Goal: Task Accomplishment & Management: Complete application form

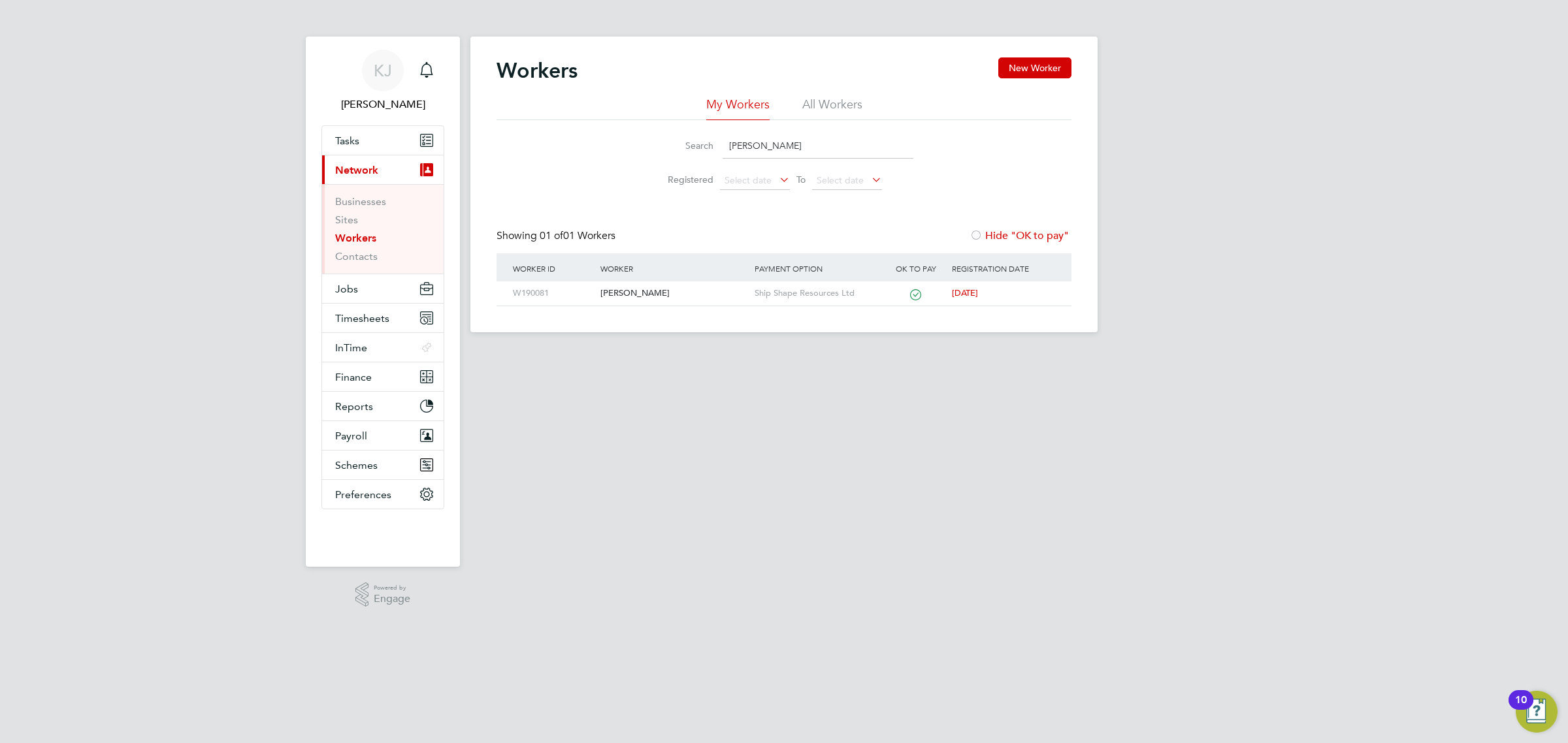
click at [367, 246] on li "Workers" at bounding box center [384, 241] width 98 height 18
click at [363, 242] on link "Workers" at bounding box center [355, 238] width 41 height 12
click at [364, 283] on button "Jobs" at bounding box center [383, 288] width 121 height 29
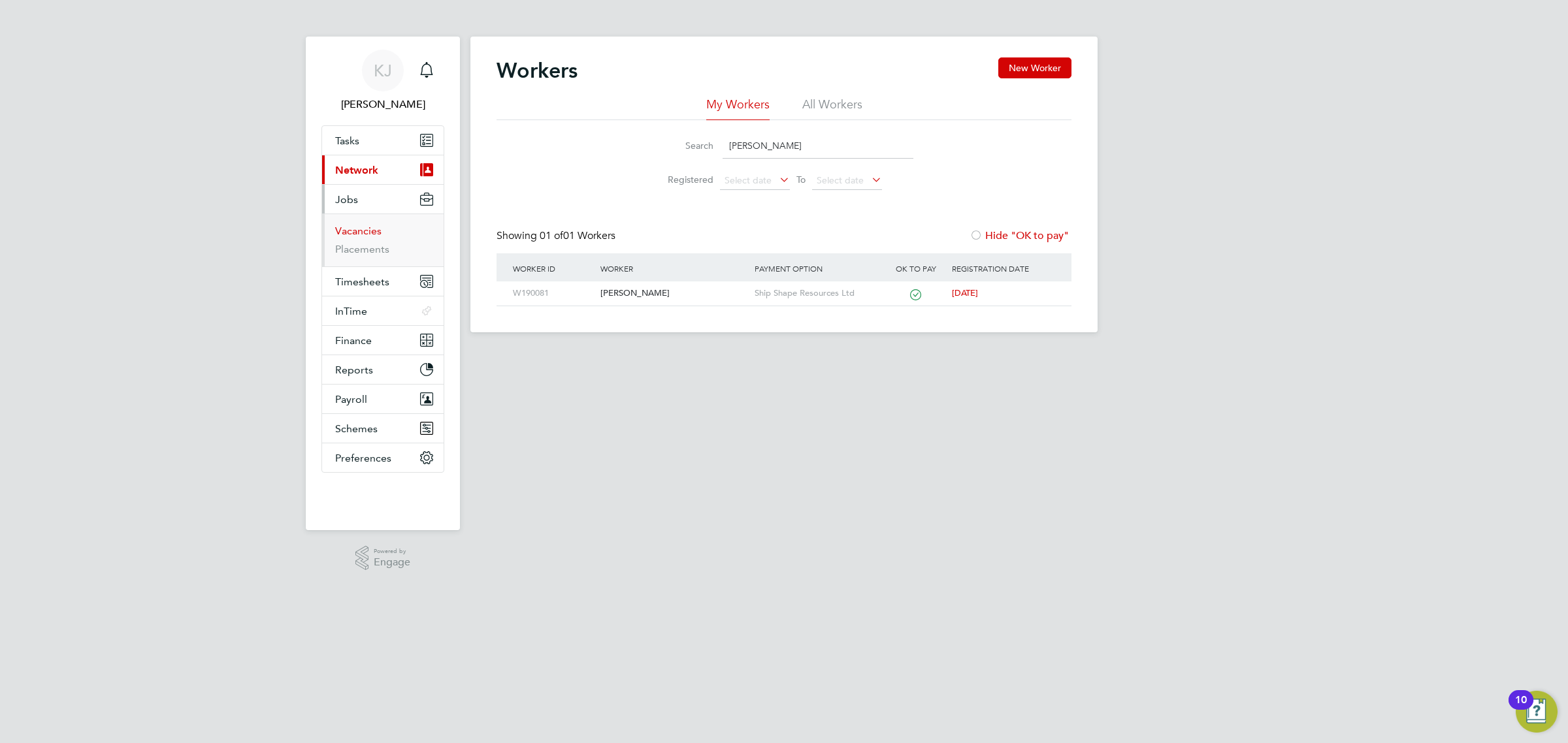
click at [371, 230] on link "Vacancies" at bounding box center [358, 230] width 47 height 12
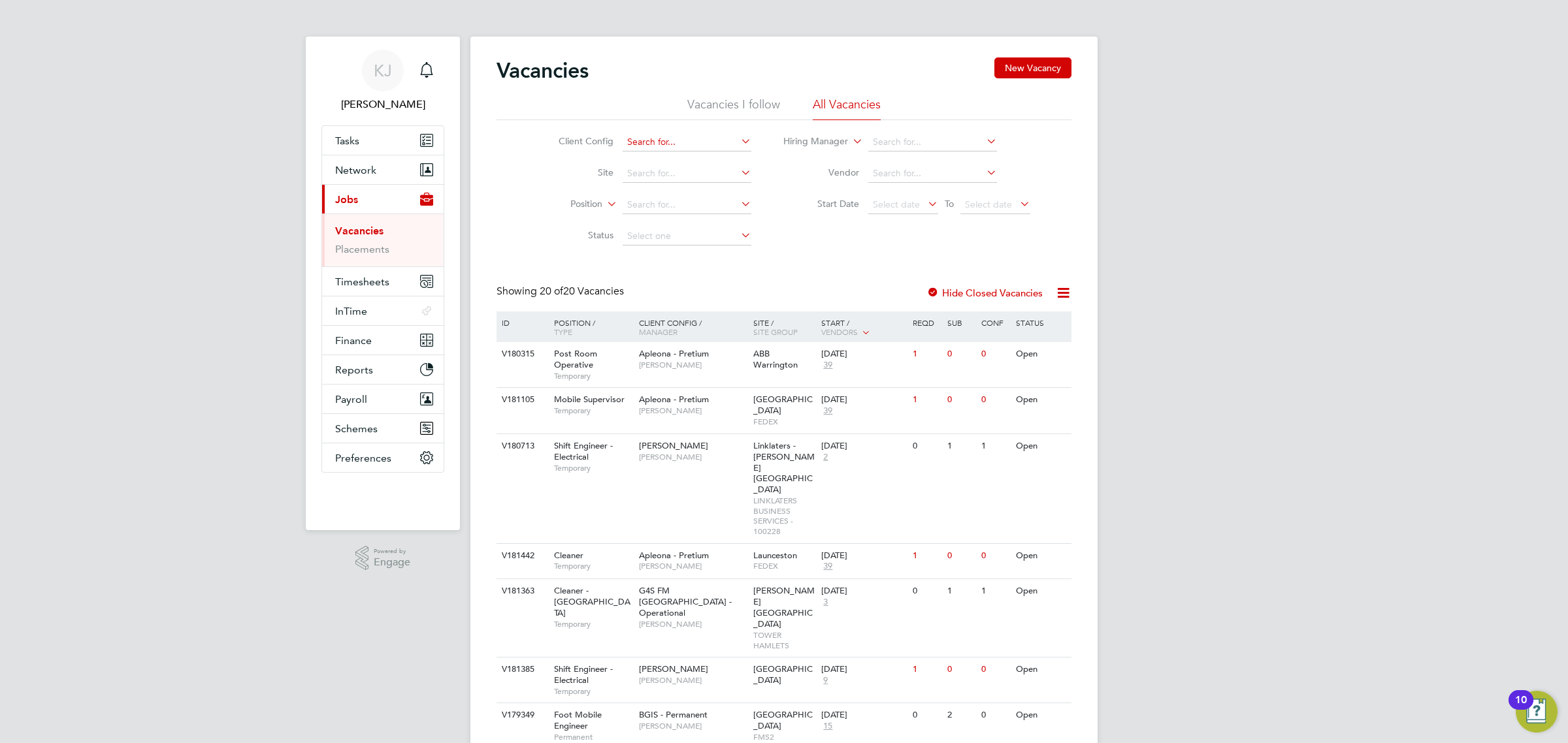
click at [671, 139] on input at bounding box center [687, 142] width 129 height 18
click at [691, 159] on li "BGIS - Permanent" at bounding box center [686, 159] width 130 height 17
type input "BGIS - Permanent"
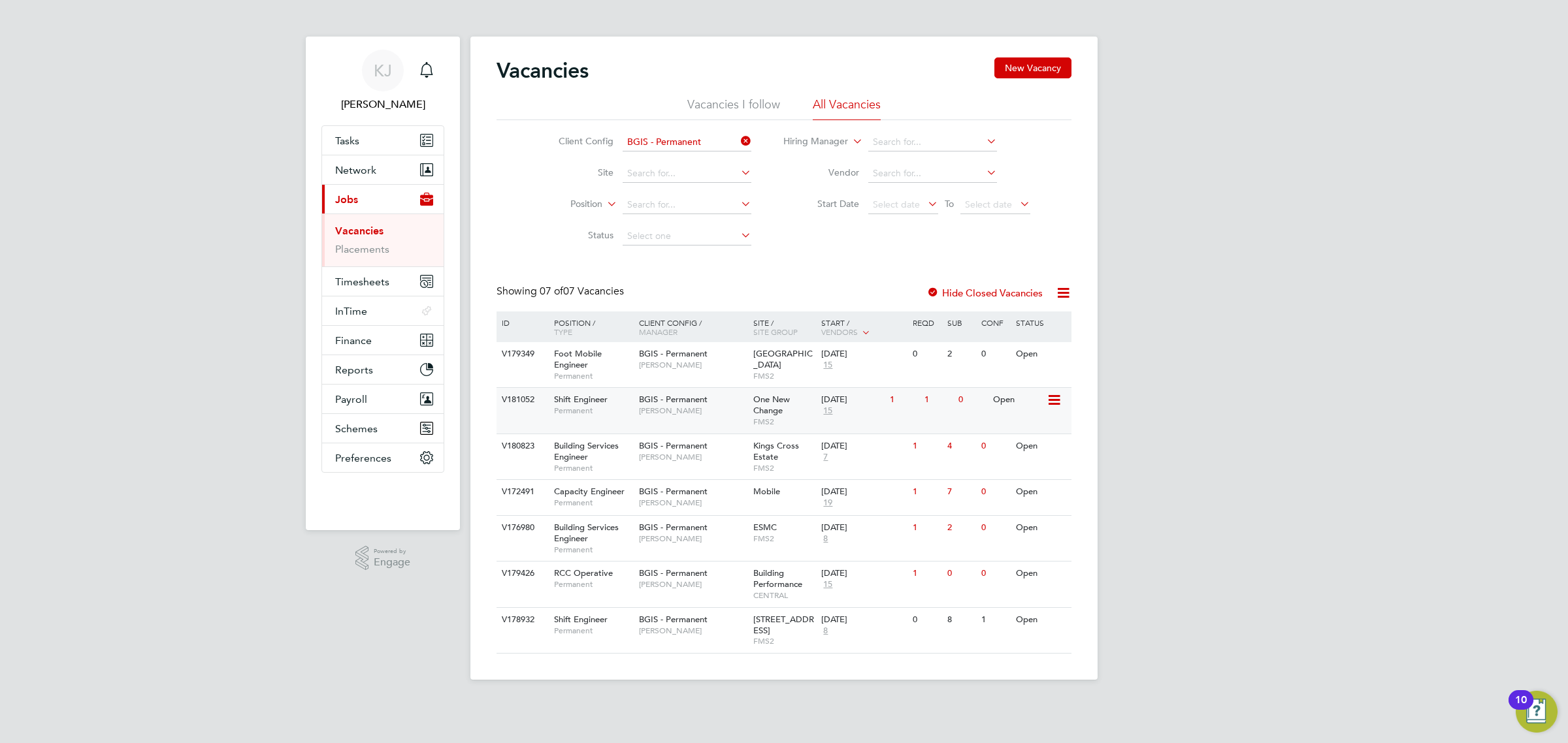
click at [688, 408] on span "[PERSON_NAME]" at bounding box center [693, 411] width 108 height 11
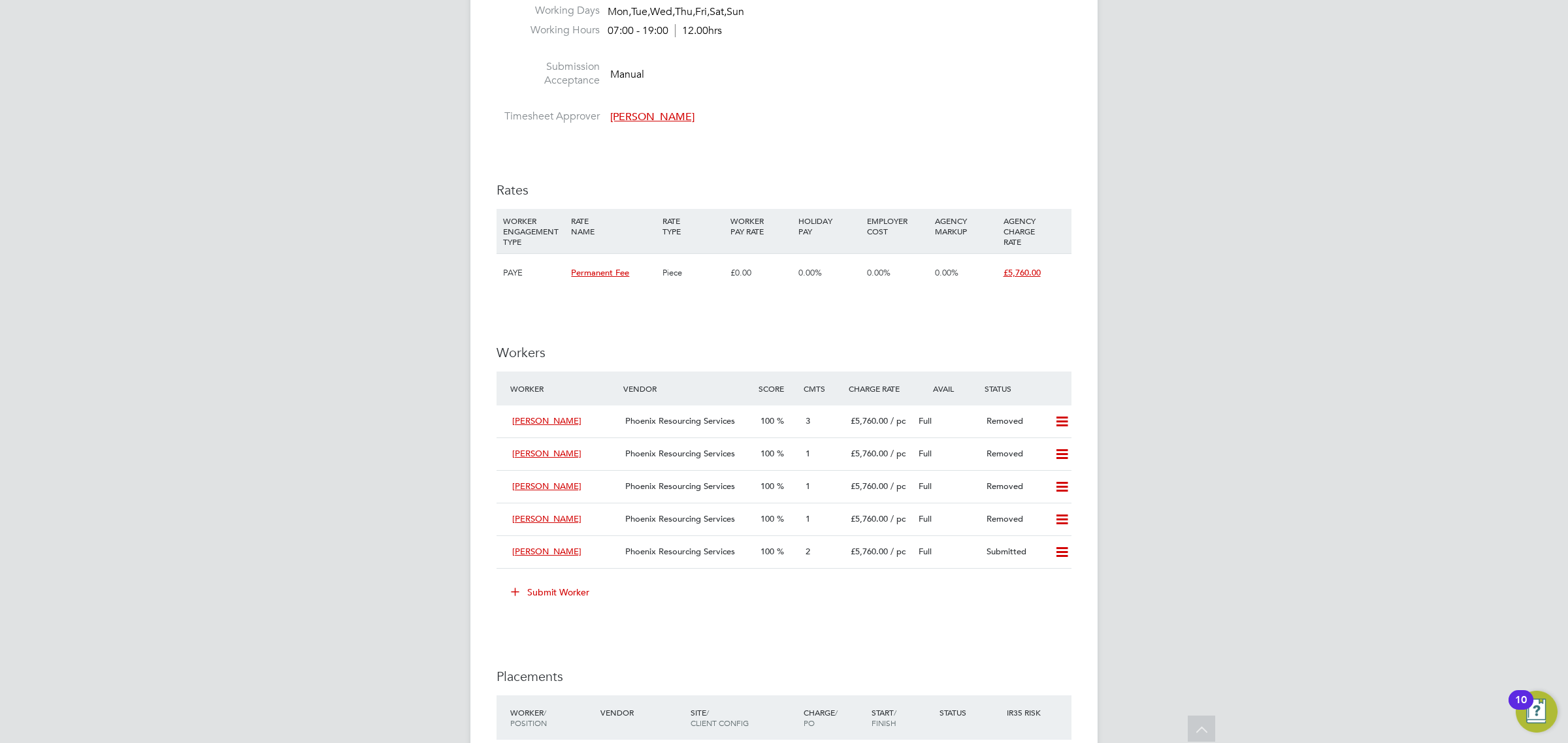
click at [569, 596] on button "Submit Worker" at bounding box center [551, 592] width 98 height 21
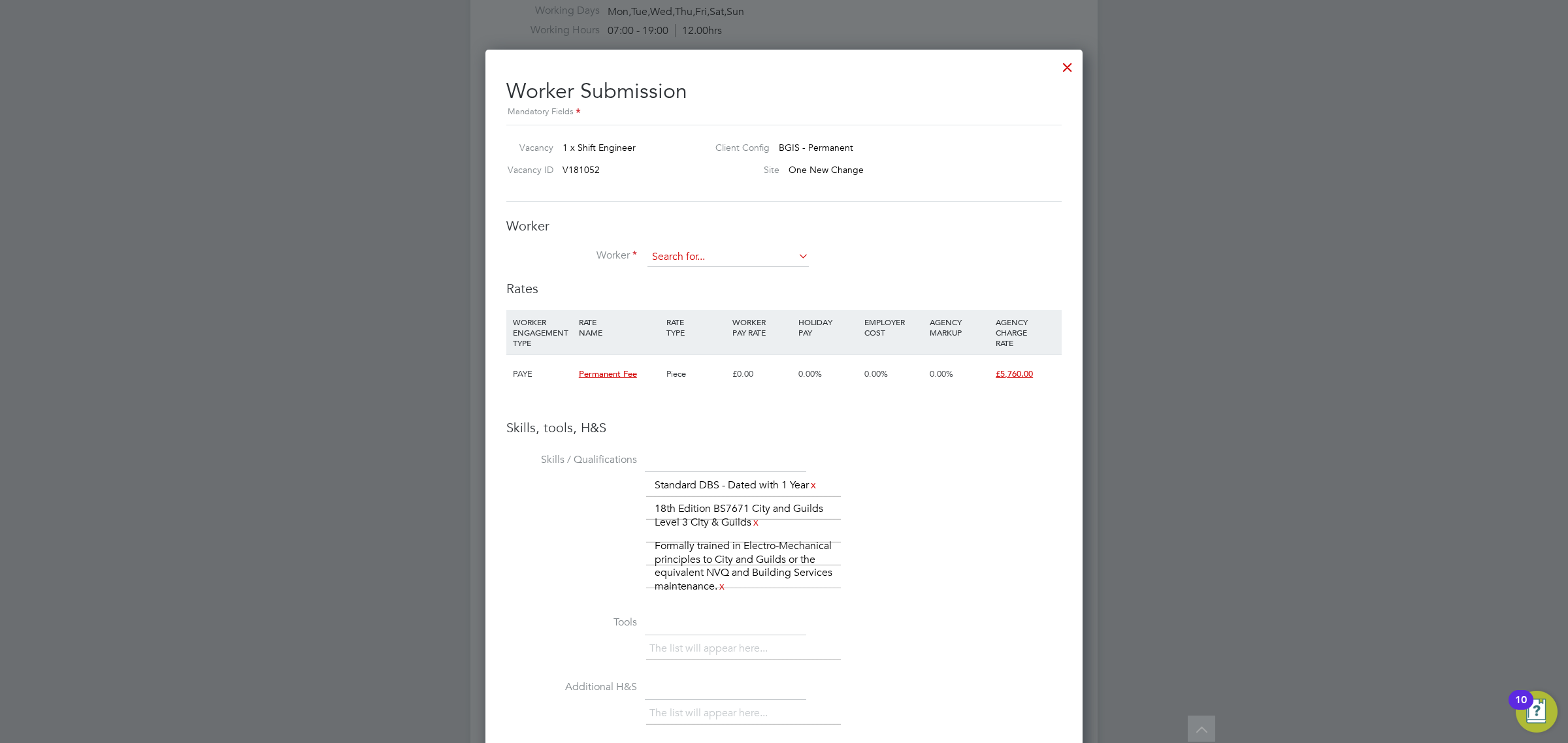
click at [704, 258] on input at bounding box center [728, 257] width 161 height 20
click at [715, 268] on li "Mark Hepworth (W-1539574)" at bounding box center [729, 276] width 164 height 17
type input "Mark Hepworth (W-1539574)"
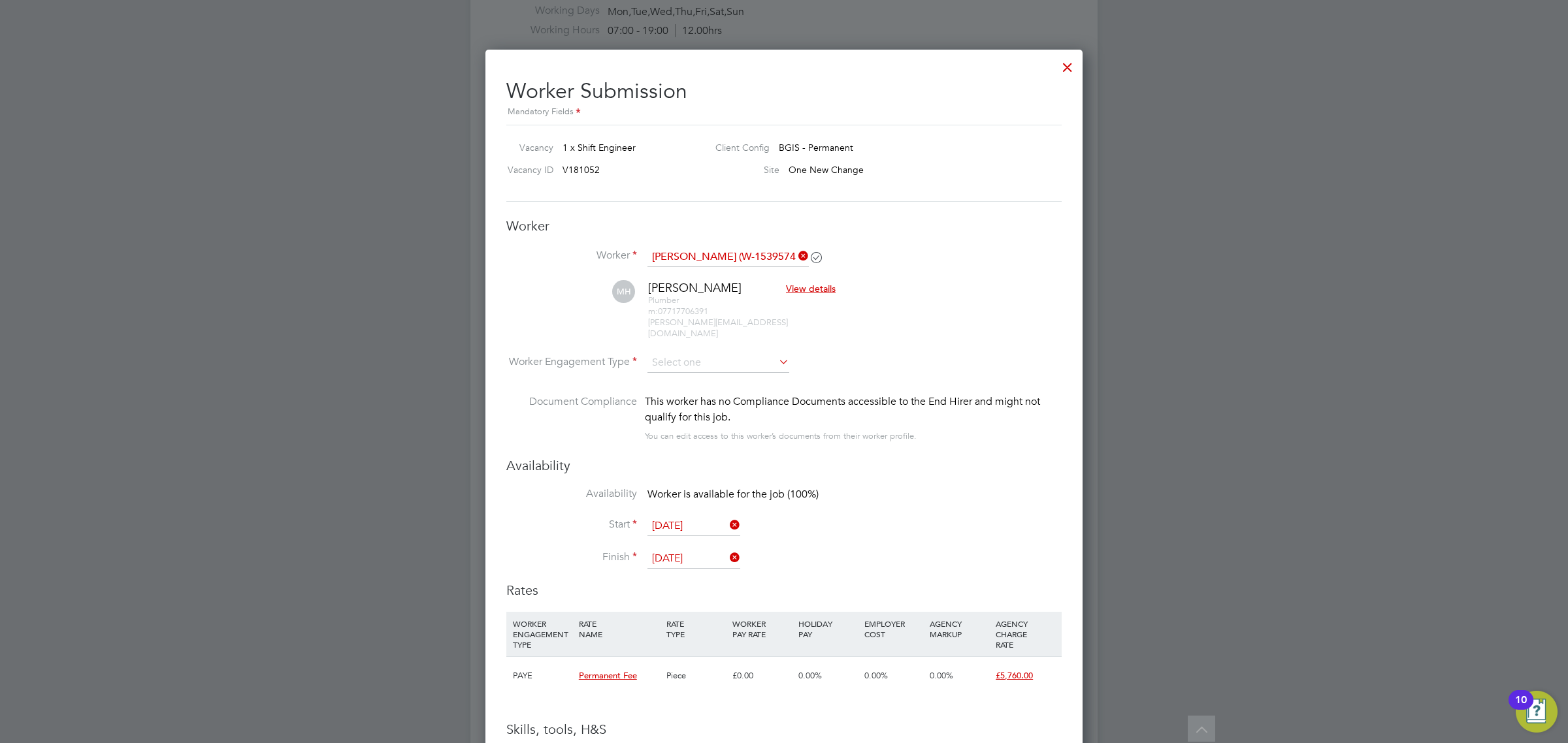
click at [796, 256] on icon at bounding box center [796, 256] width 0 height 18
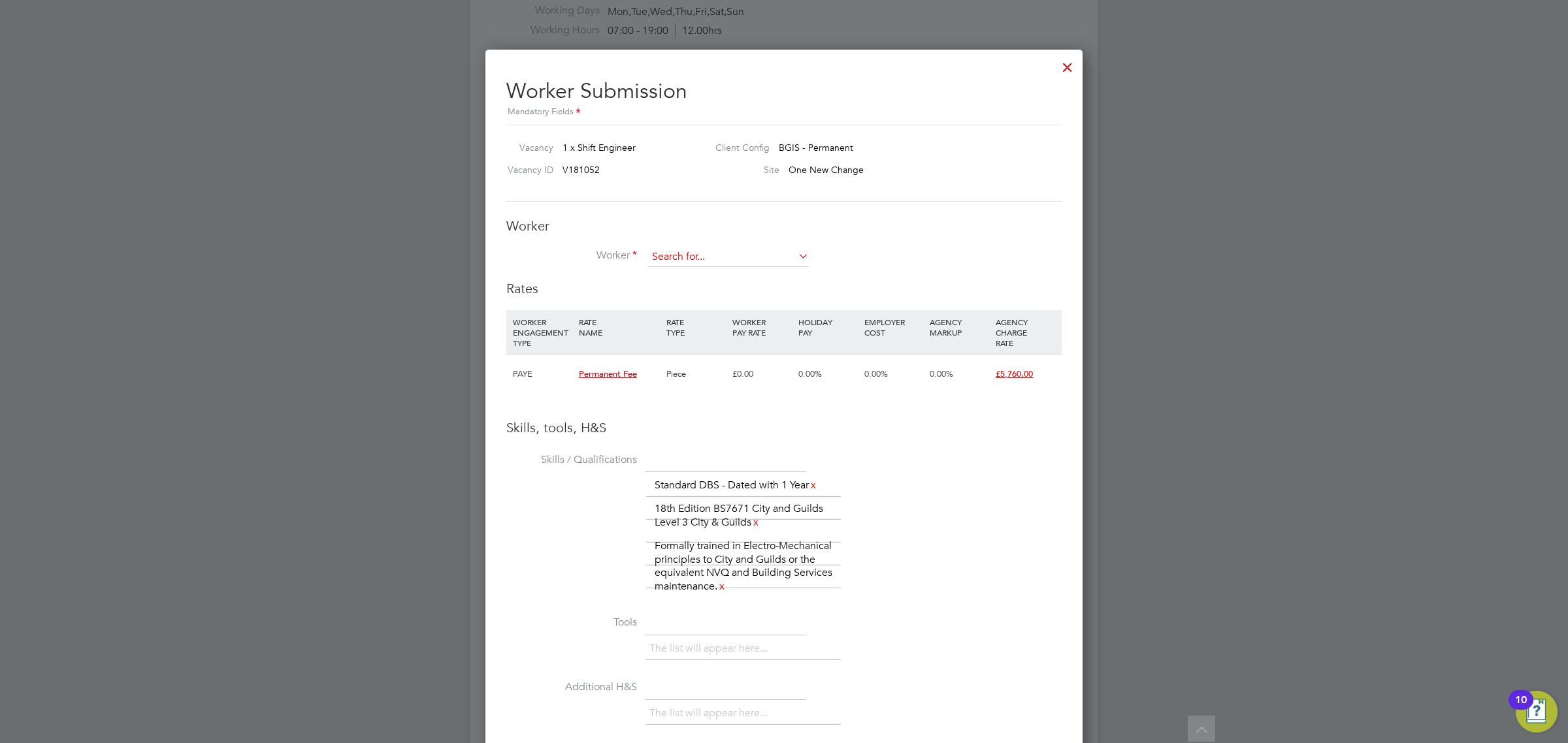
click at [770, 256] on input at bounding box center [728, 257] width 161 height 20
click at [685, 461] on li "+ Add new" at bounding box center [792, 453] width 291 height 17
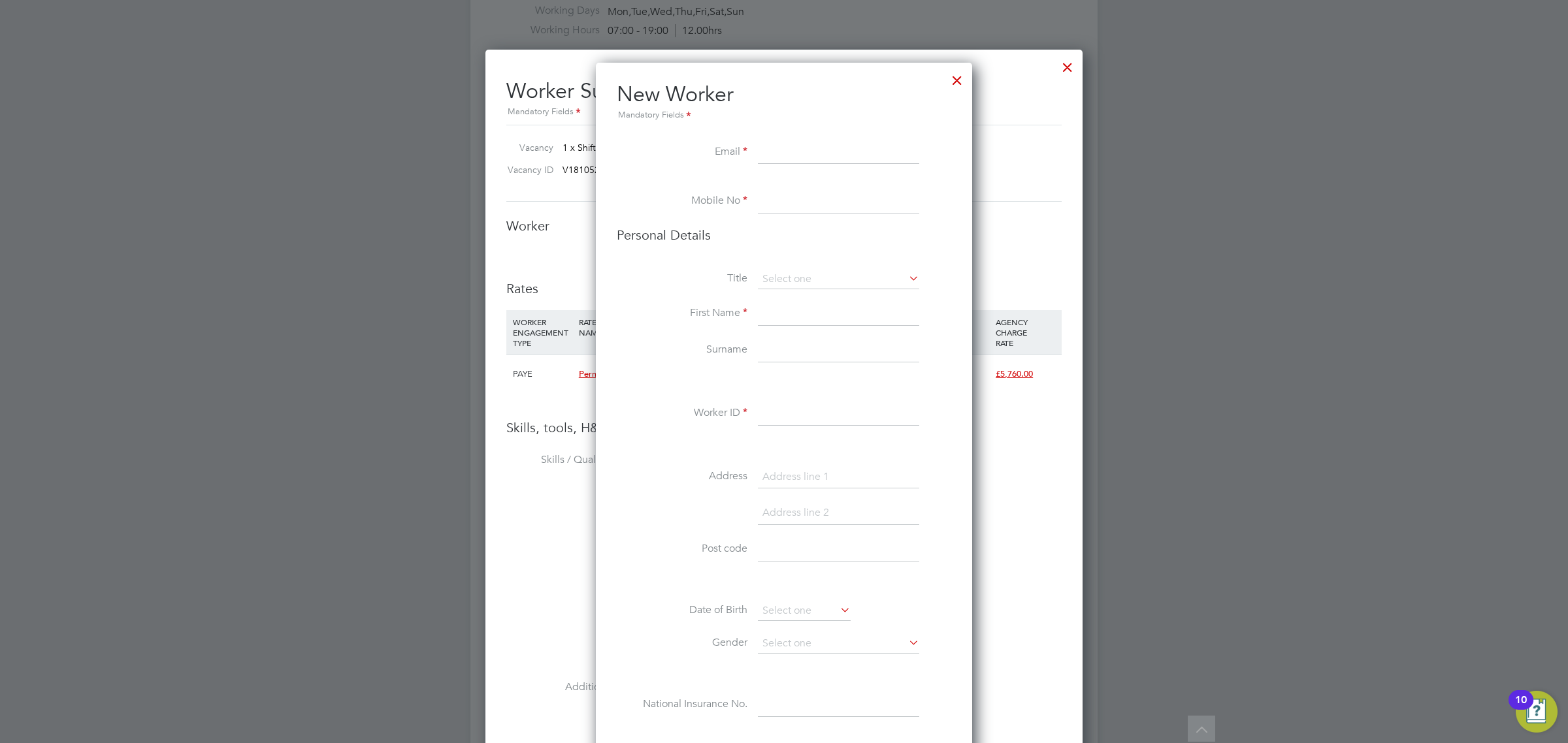
paste input "markhepworth82@gmail.com"
type input "markhepworth82@gmail.com"
click at [823, 216] on li "Mobile No" at bounding box center [784, 209] width 334 height 37
click at [825, 201] on input at bounding box center [839, 202] width 161 height 23
paste input "7849958518"
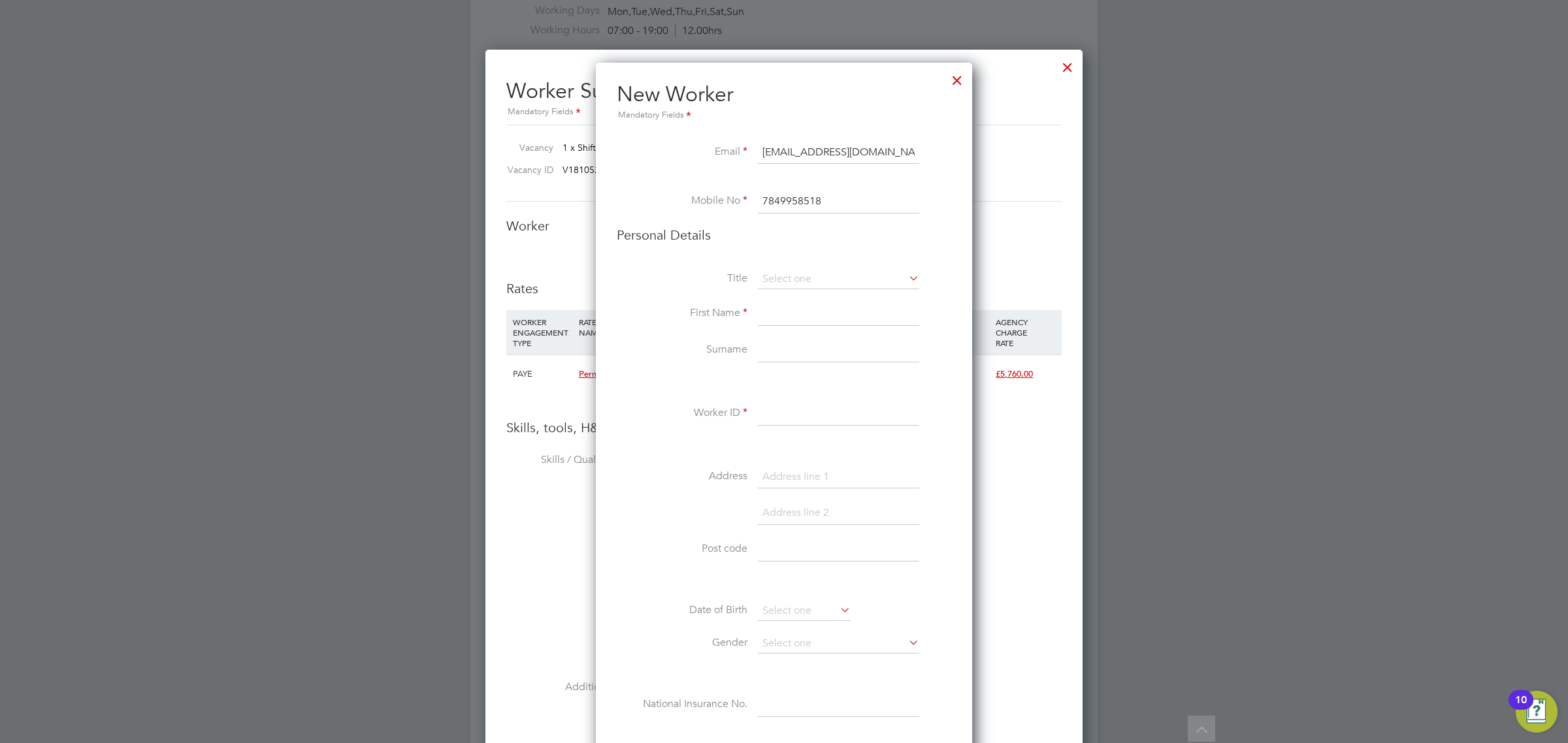
click at [762, 202] on input "7849958518" at bounding box center [839, 202] width 161 height 23
type input "07849958518"
click at [789, 291] on li "Mr" at bounding box center [839, 298] width 163 height 17
type input "Mr"
click at [798, 320] on input at bounding box center [839, 314] width 161 height 23
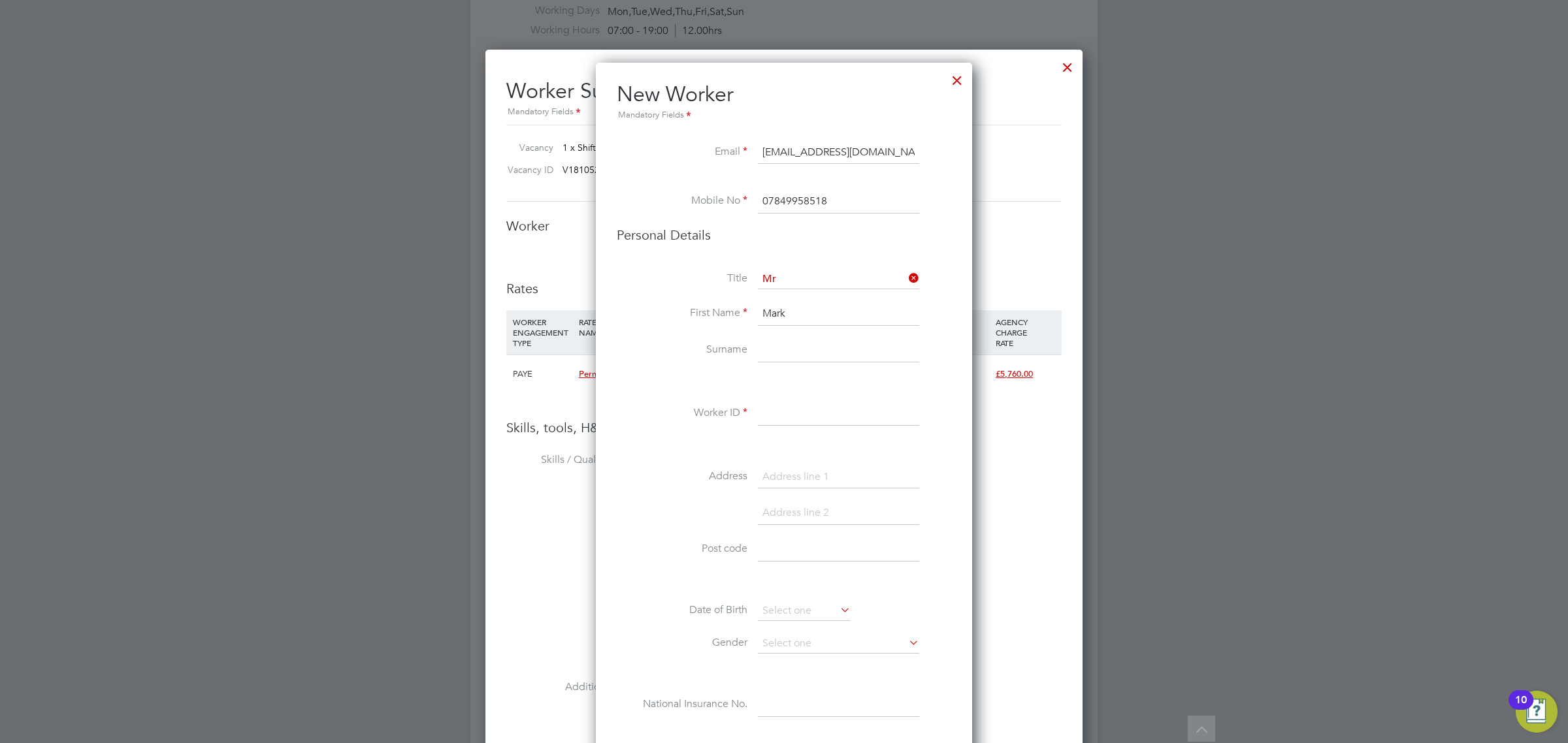
type input "Mark"
type input "Hepworth"
paste input "W-01763844"
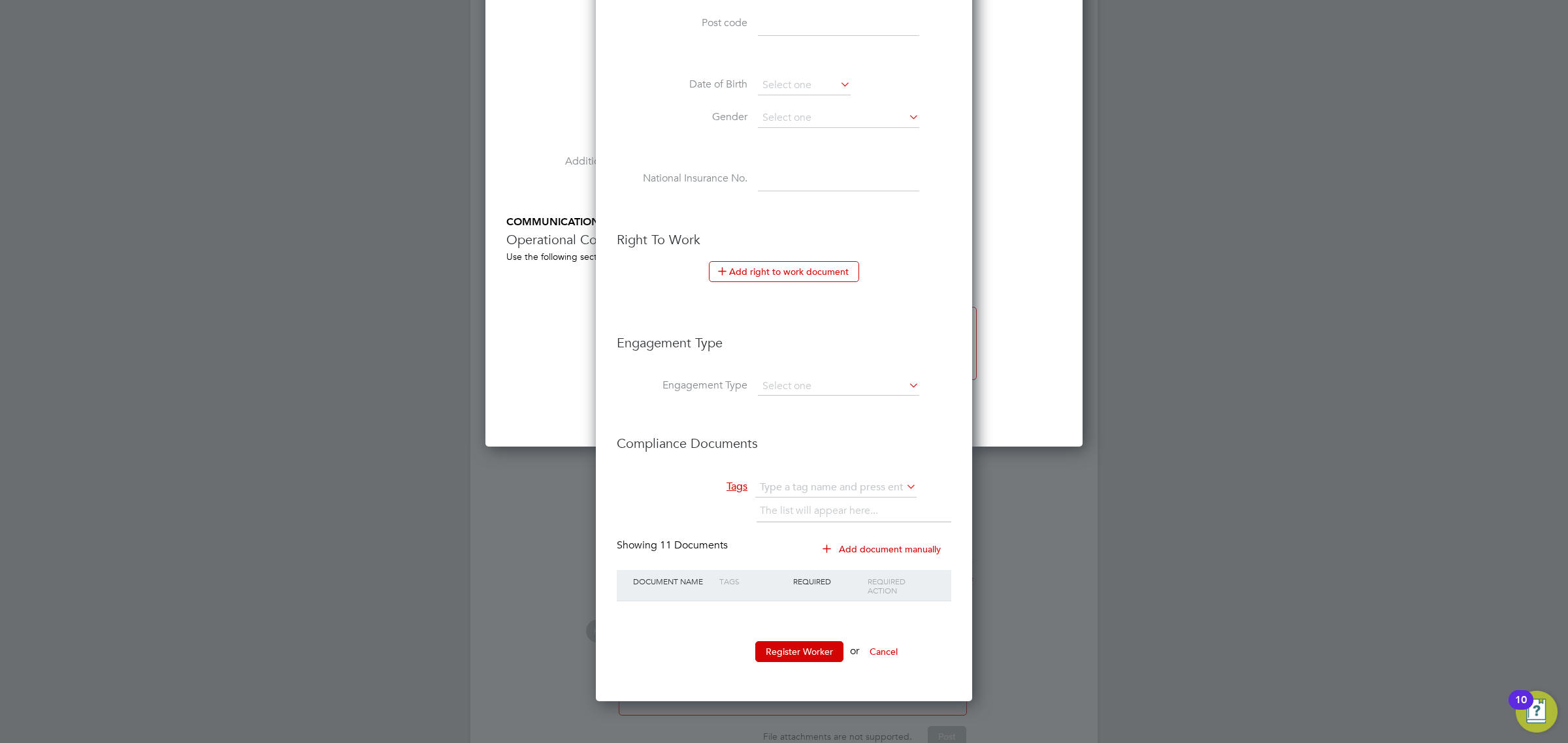
scroll to position [1997, 0]
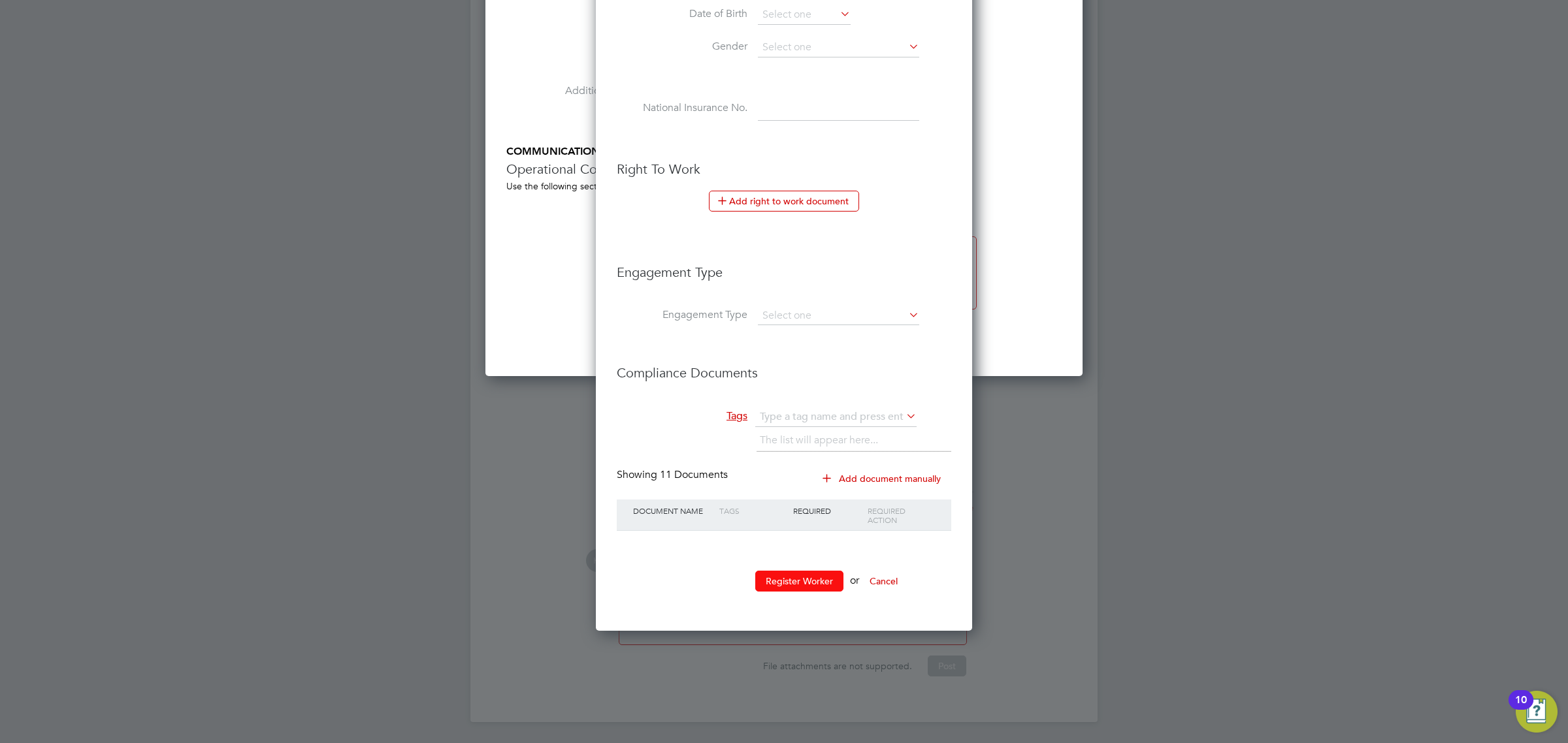
type input "W-01763844"
click at [798, 583] on button "Register Worker" at bounding box center [799, 581] width 88 height 21
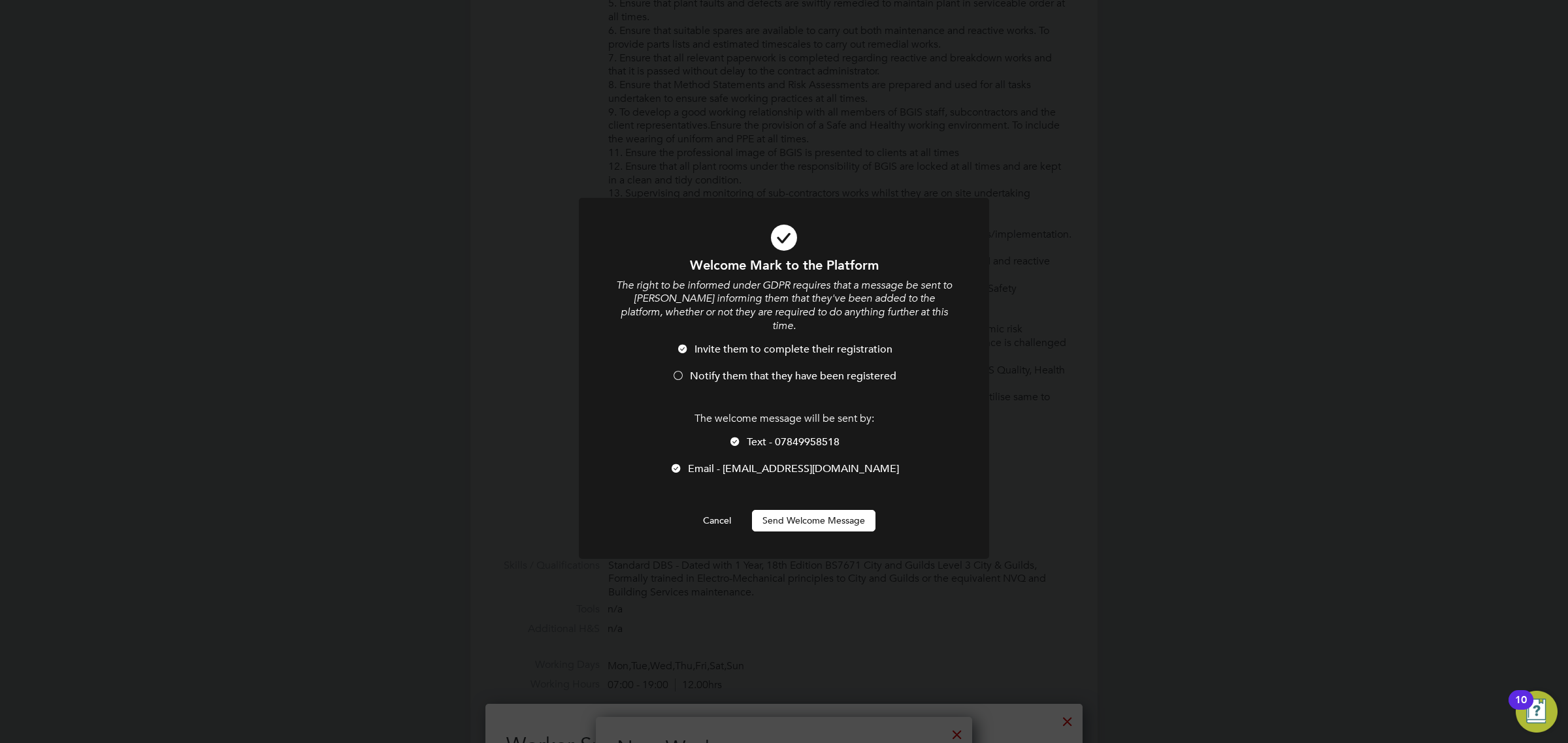
click at [798, 370] on span "Notify them that they have been registered" at bounding box center [793, 376] width 206 height 13
click at [824, 510] on button "Send Welcome Message" at bounding box center [814, 521] width 124 height 21
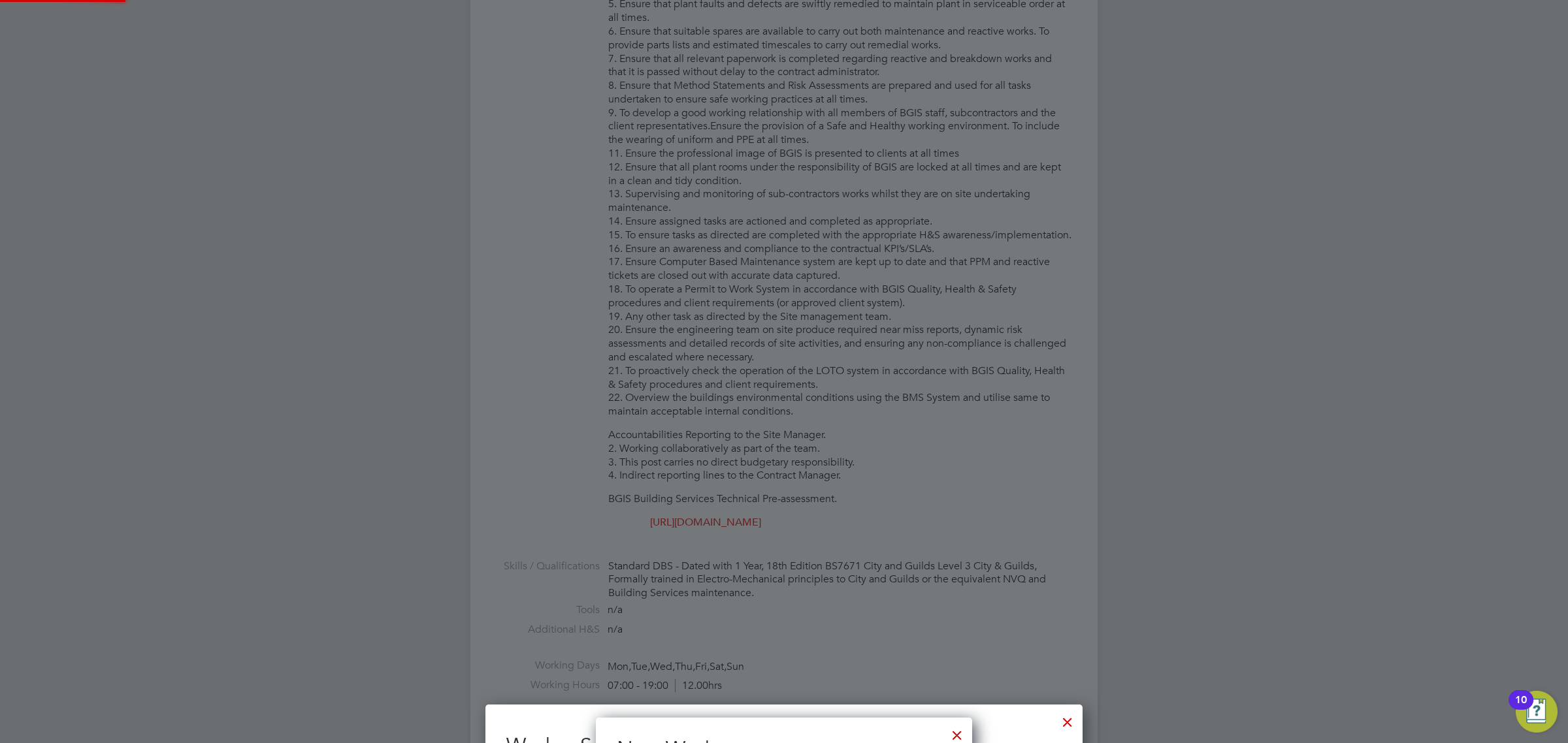
type input "Mark Hepworth (W-01763844)"
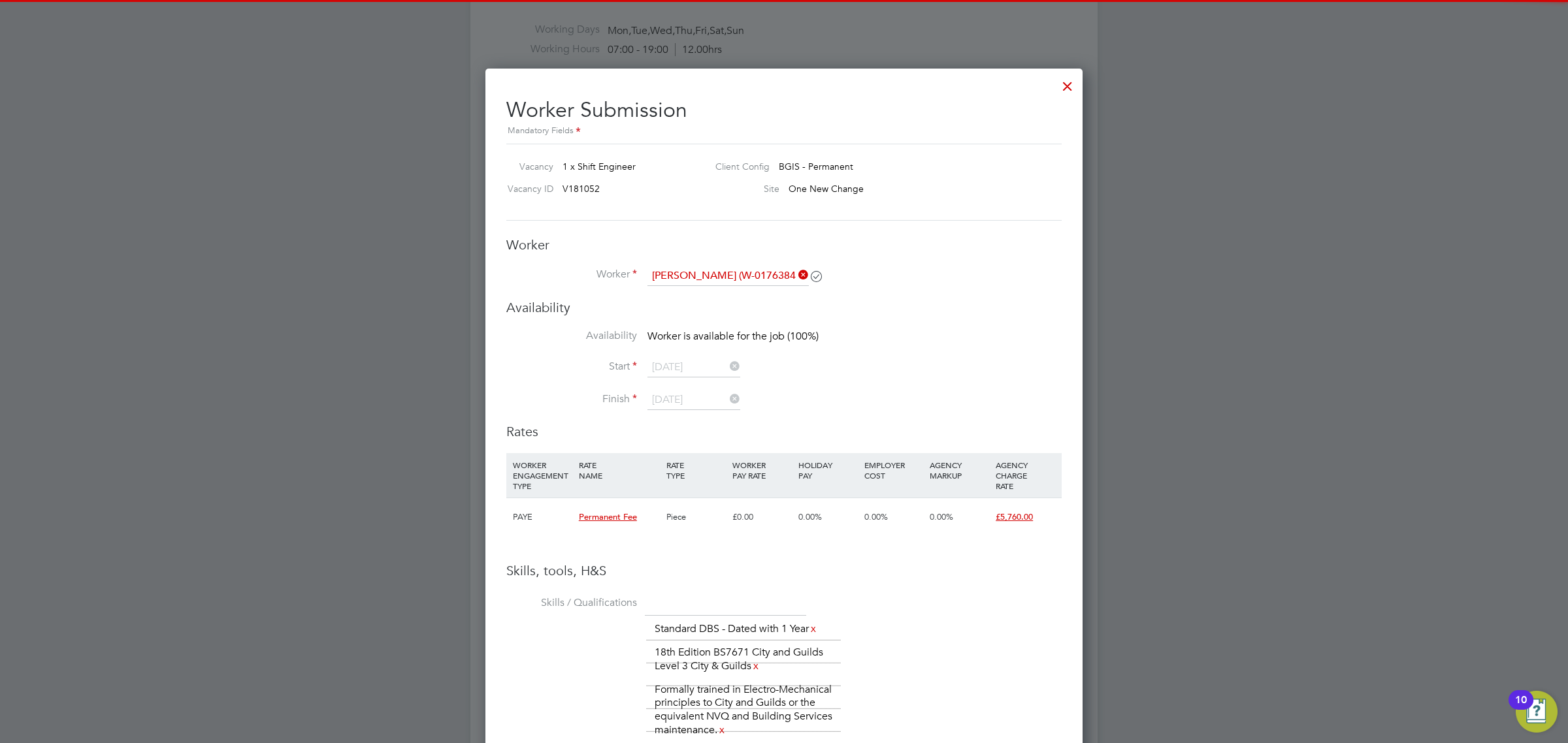
scroll to position [1398, 0]
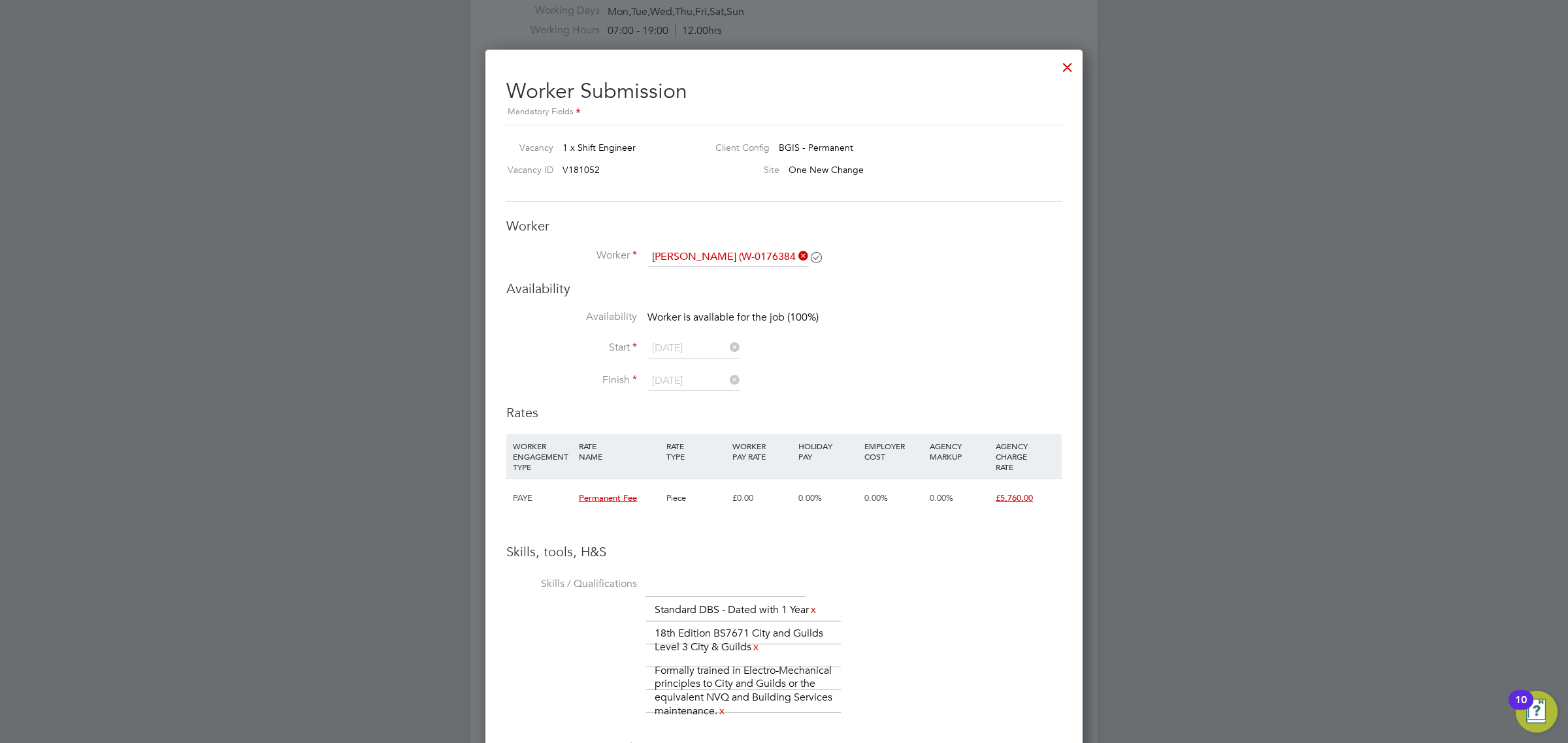
click at [1069, 67] on div at bounding box center [1067, 63] width 23 height 23
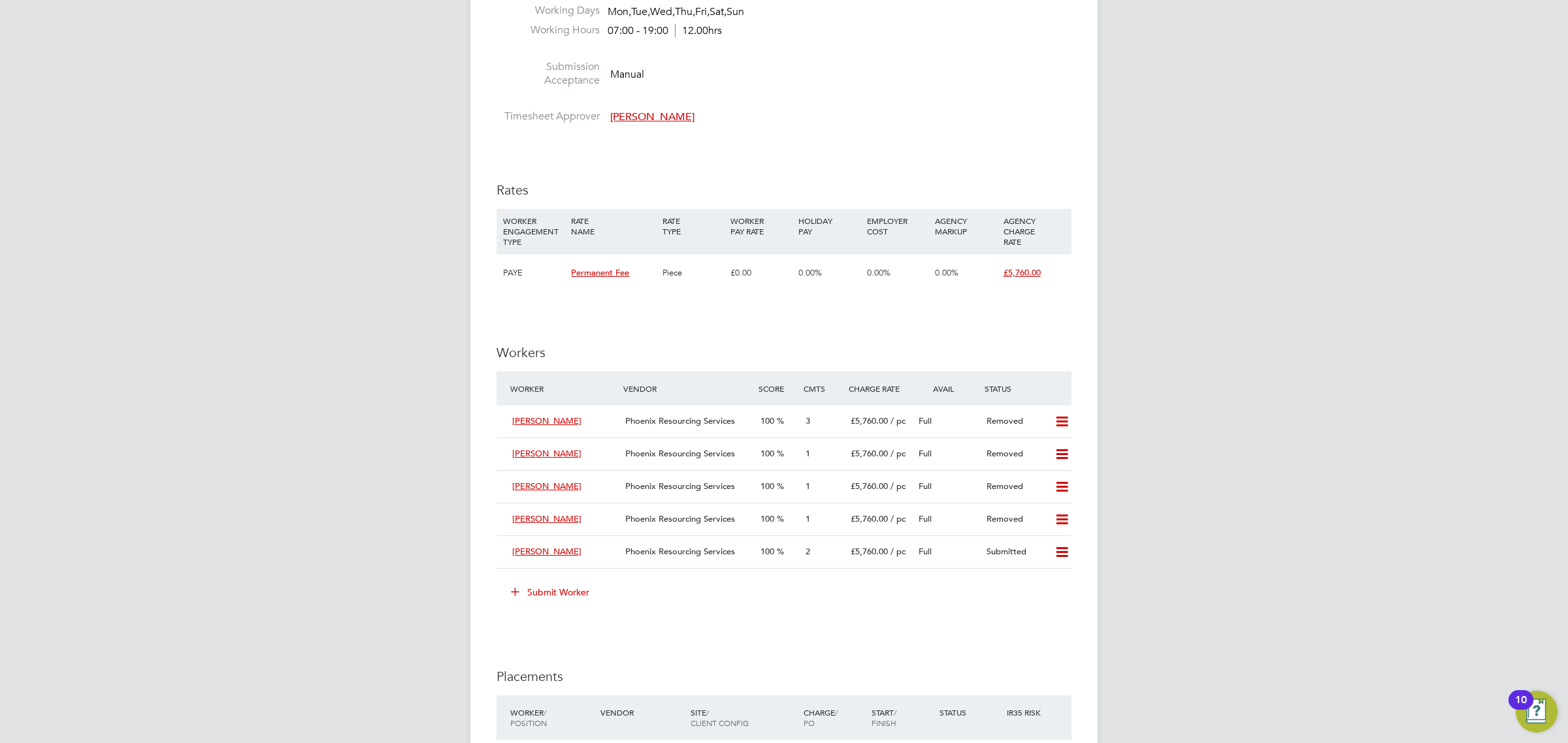
click at [575, 592] on button "Submit Worker" at bounding box center [551, 592] width 98 height 21
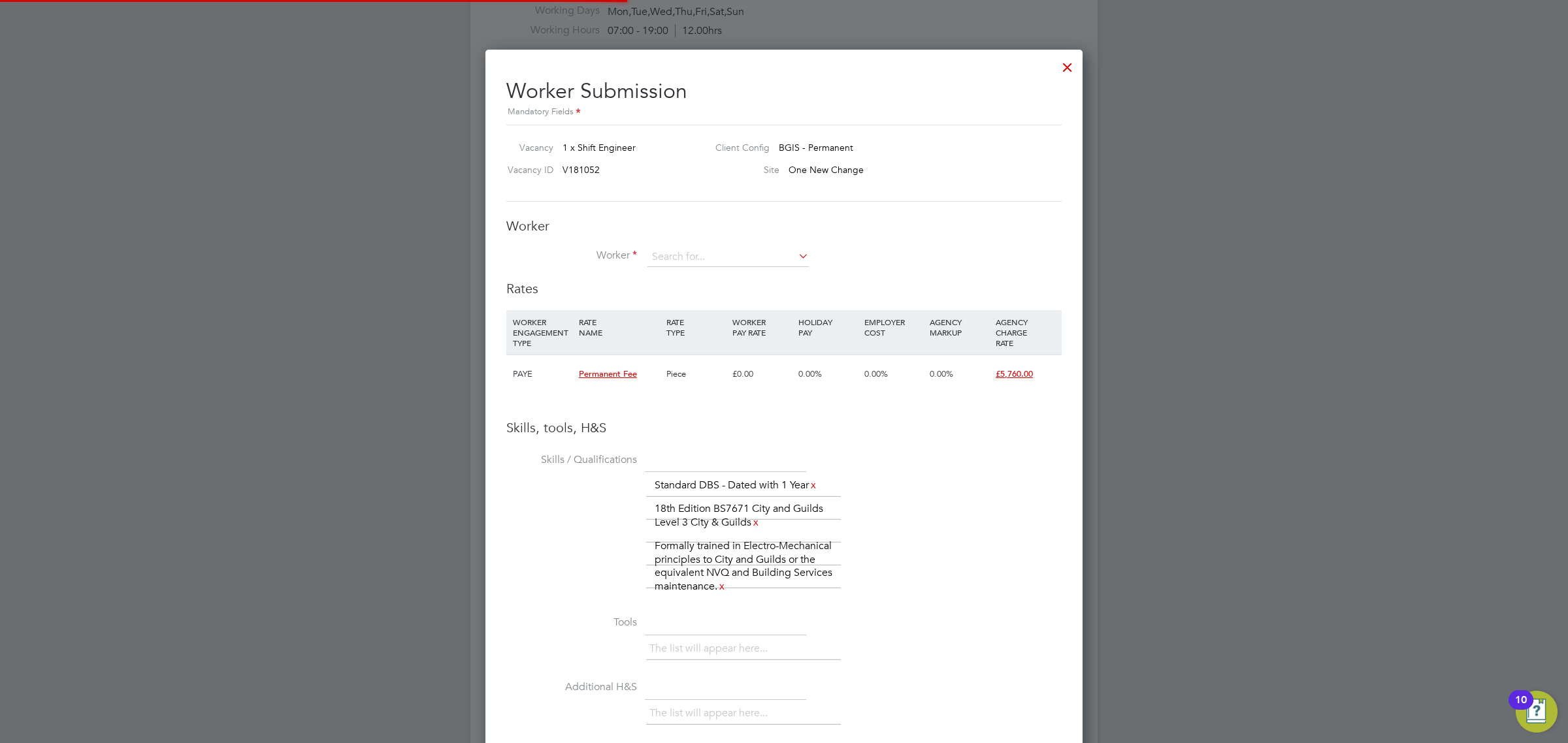
scroll to position [925, 598]
click at [723, 263] on input at bounding box center [728, 257] width 161 height 20
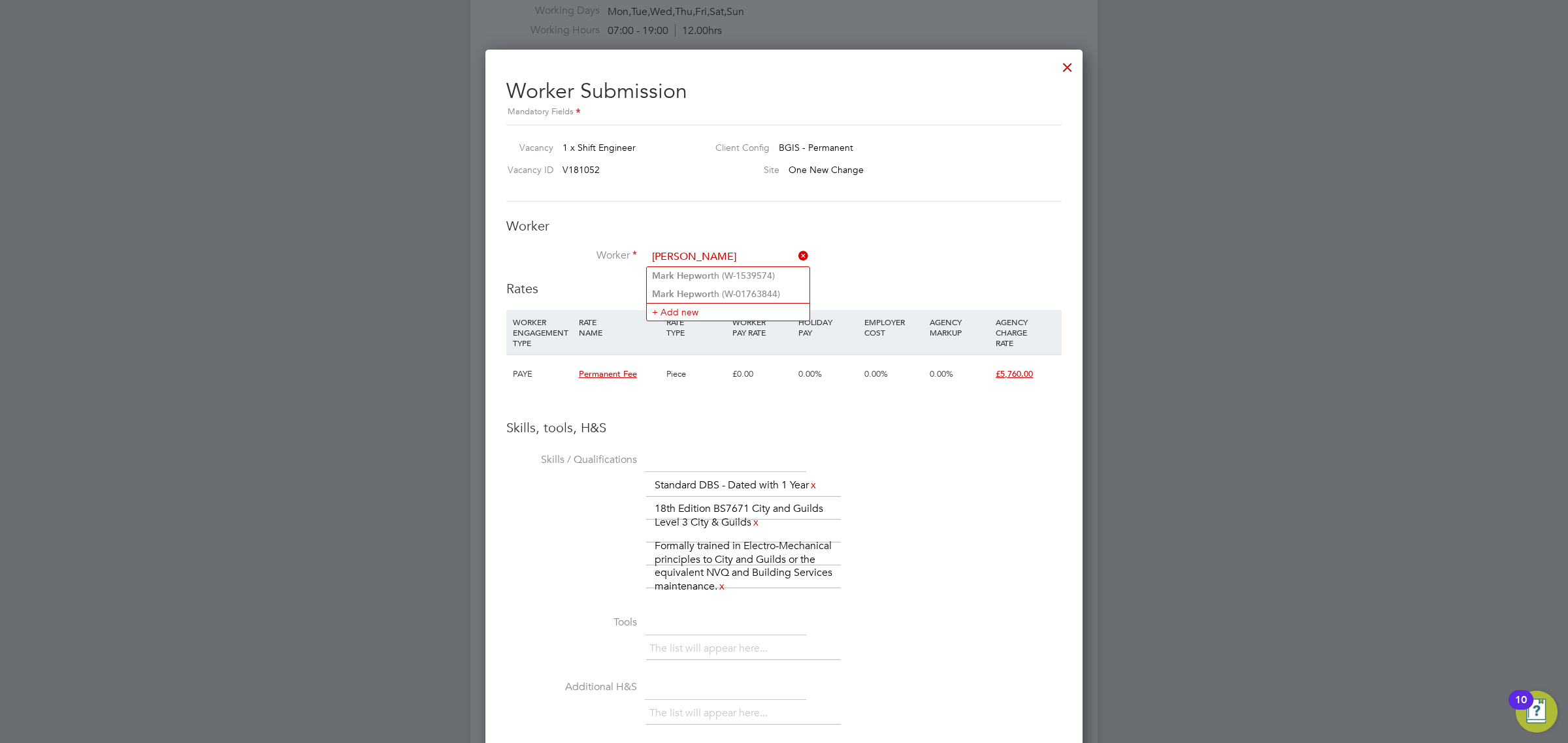
type input "mark hepwor"
click at [793, 291] on li "Mark Hepworth (W-01763844)" at bounding box center [731, 294] width 169 height 17
type input "Mark Hepworth (W-01763844)"
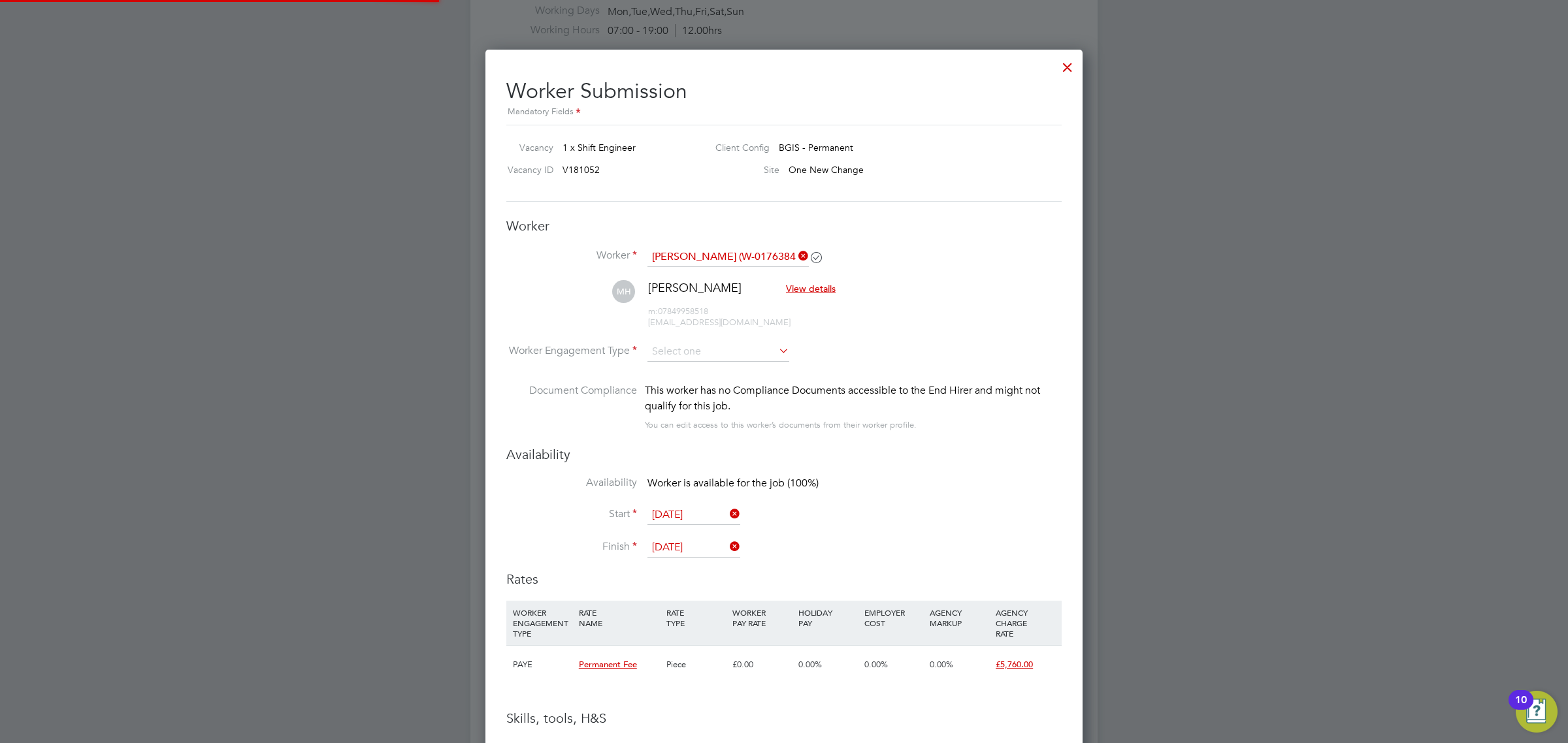
scroll to position [1216, 598]
click at [750, 360] on input at bounding box center [718, 352] width 142 height 20
click at [724, 387] on li "PAYE" at bounding box center [718, 388] width 143 height 17
type input "PAYE"
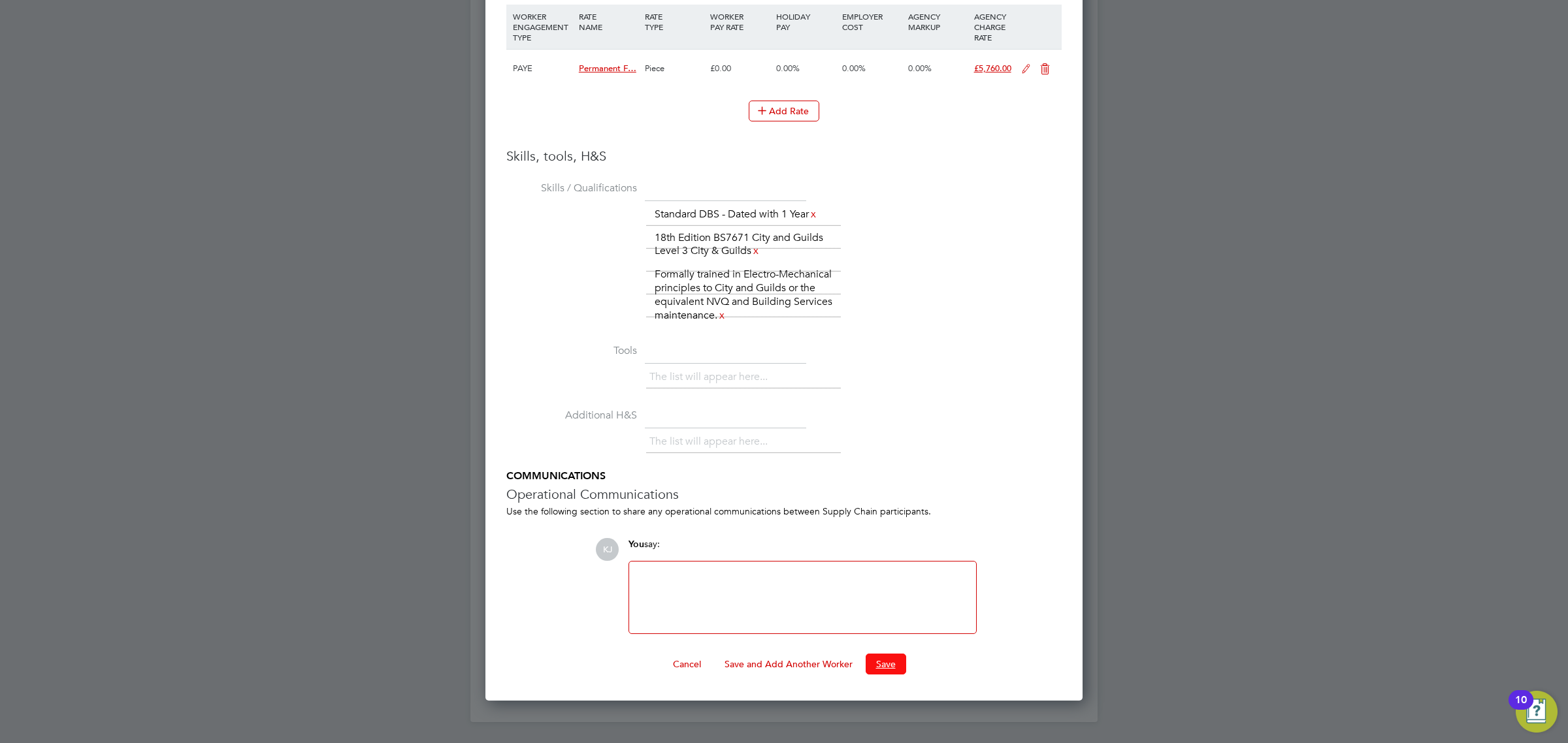
click at [886, 659] on button "Save" at bounding box center [886, 665] width 41 height 21
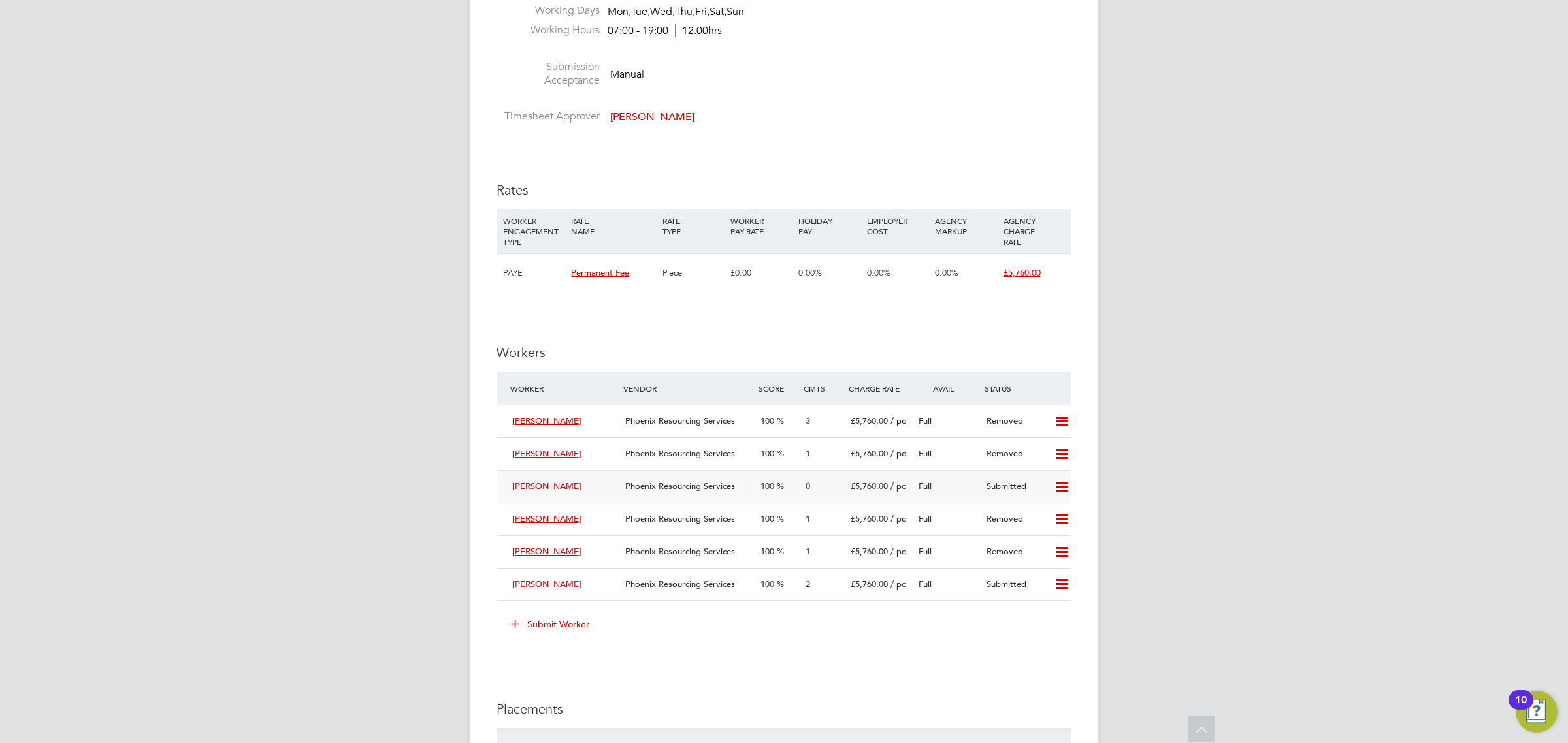
click at [894, 492] on span "/ pc" at bounding box center [898, 486] width 15 height 11
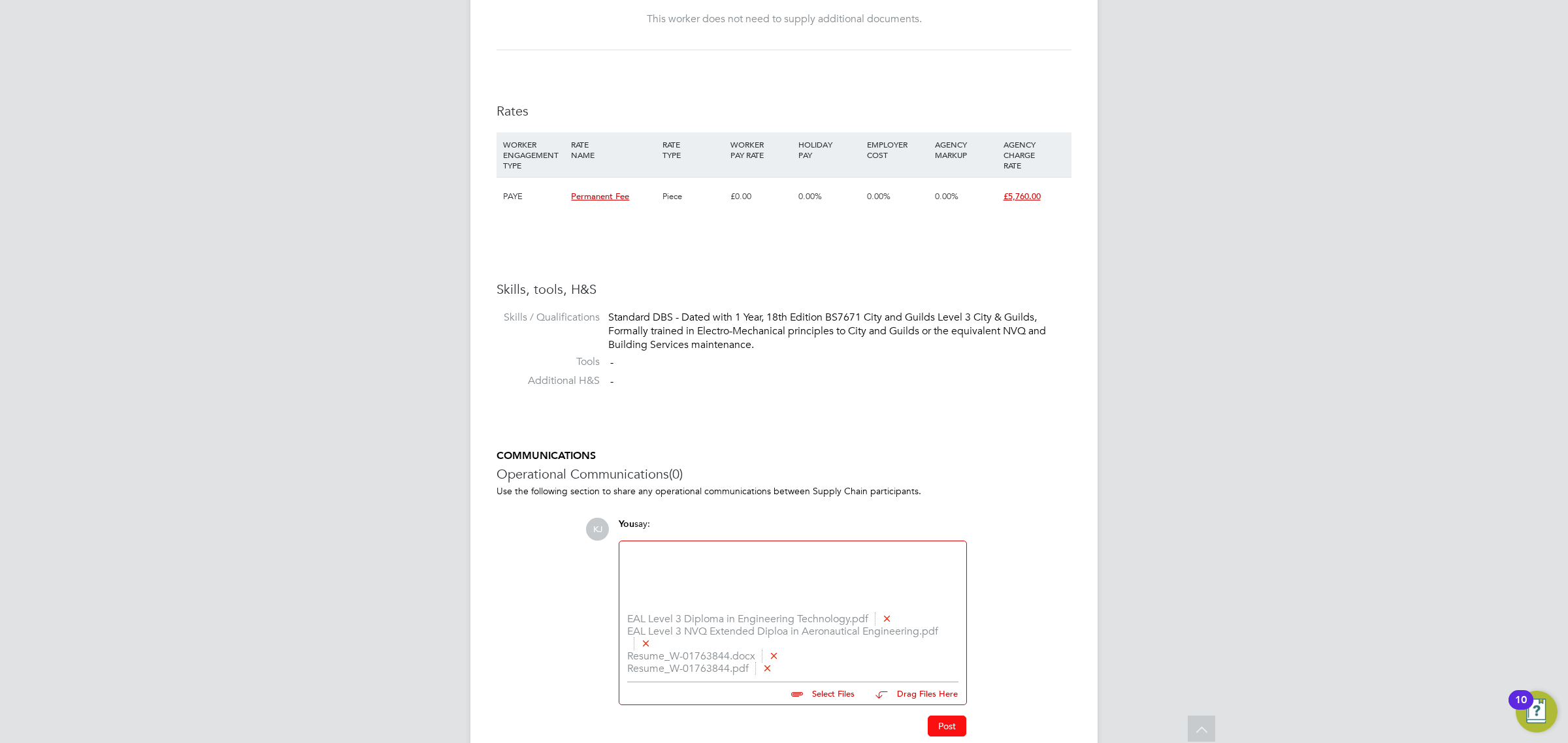
click at [936, 726] on button "Post" at bounding box center [947, 726] width 38 height 21
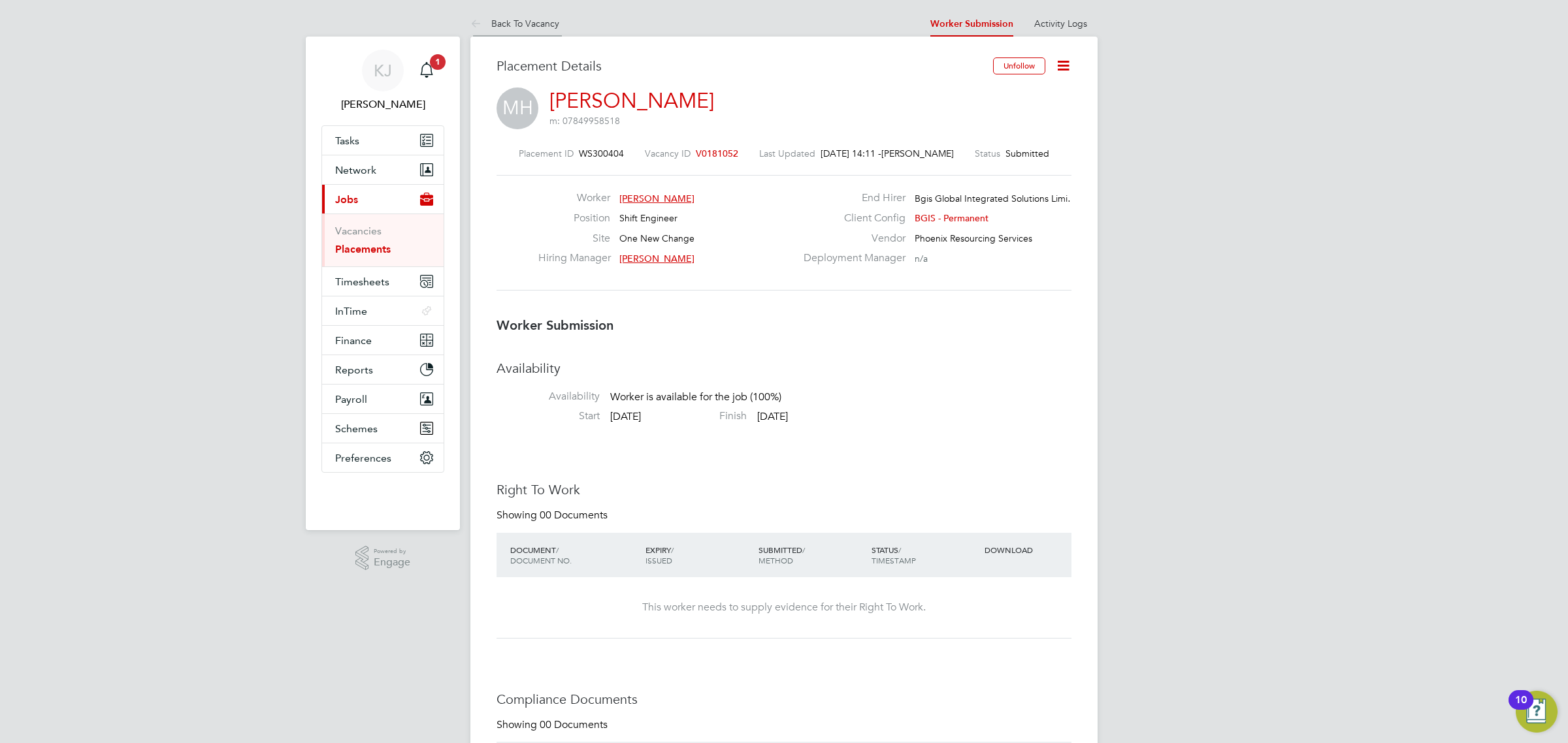
click at [523, 25] on link "Back To Vacancy" at bounding box center [515, 23] width 89 height 12
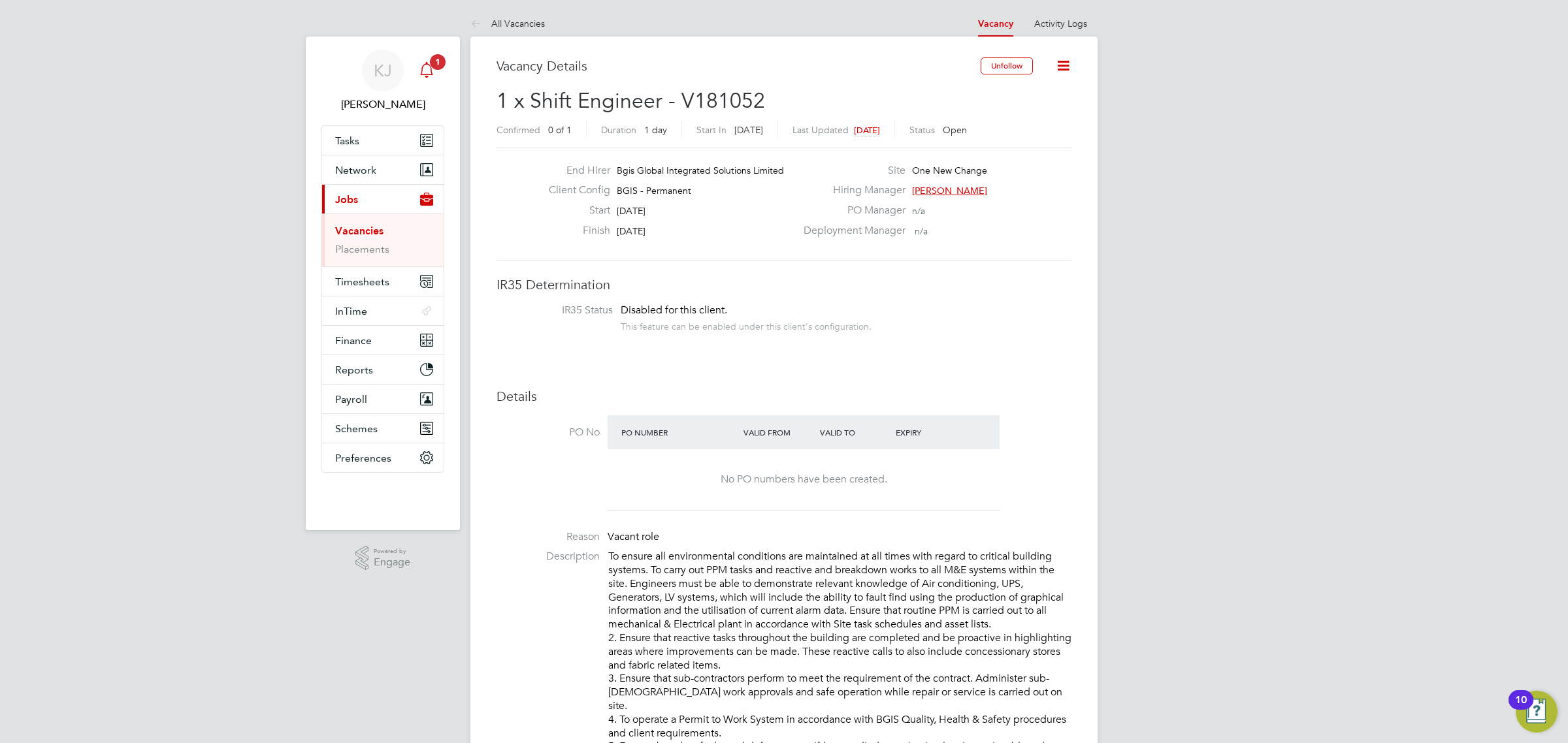
click at [439, 61] on span "1" at bounding box center [438, 62] width 16 height 16
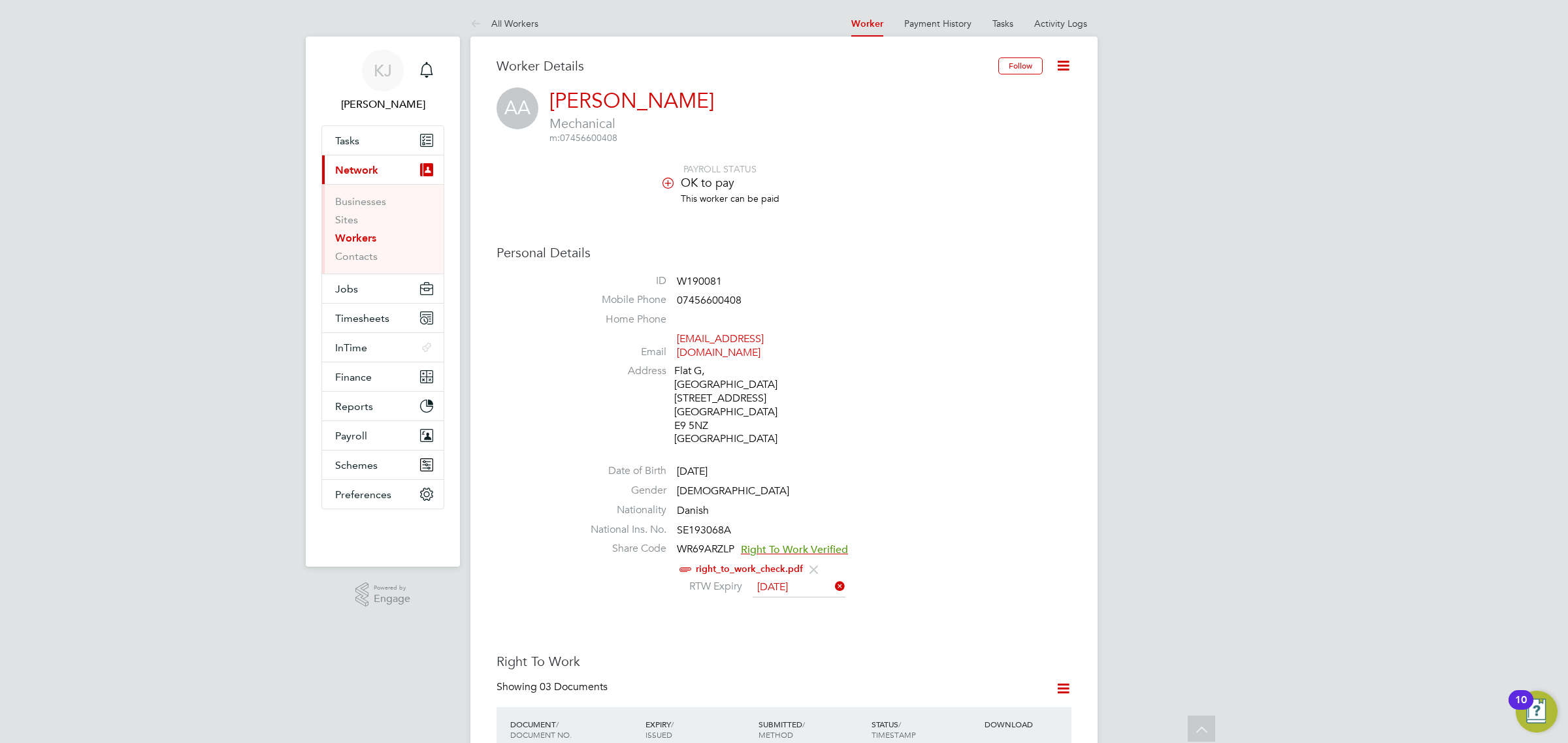
scroll to position [245, 0]
